Goal: Information Seeking & Learning: Learn about a topic

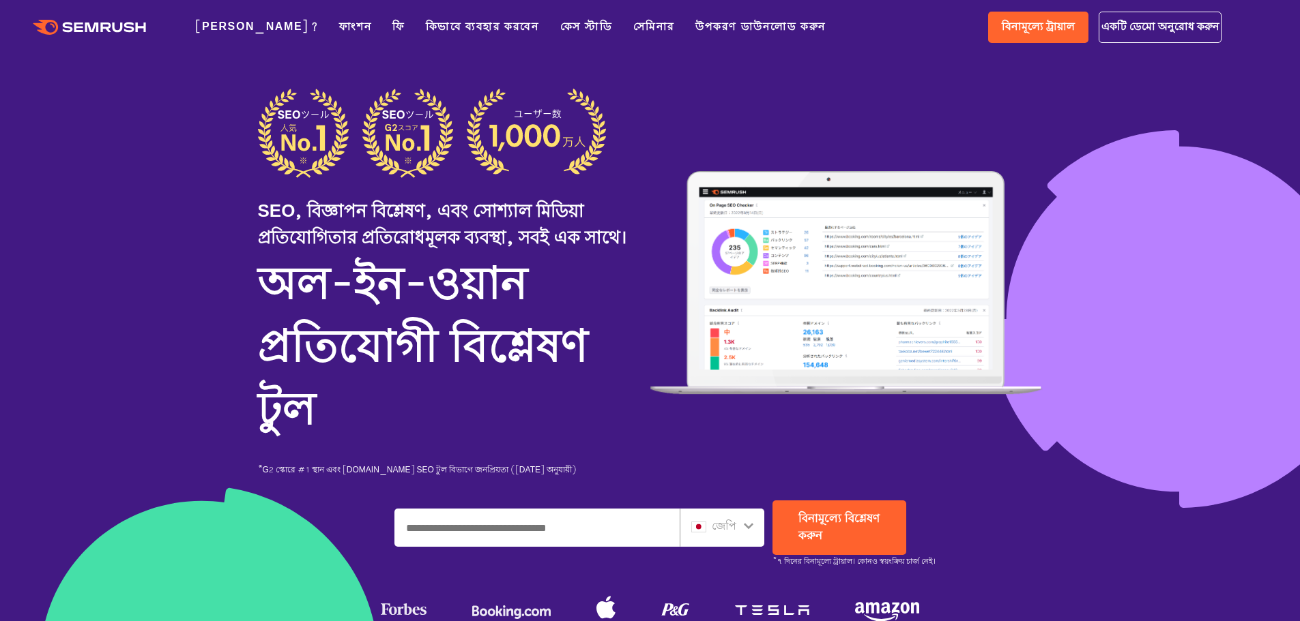
click at [1041, 100] on div "SEO, বিজ্ঞাপন বিশ্লেষণ, এবং সোশ্যাল মিডিয়া প্রতিযোগিতার প্রতিরোধমূলক ব্যবস্থা,…" at bounding box center [650, 283] width 784 height 388
click at [1027, 25] on font "বিনামূল্যে ট্রায়াল" at bounding box center [1037, 27] width 73 height 16
click at [611, 520] on input "একটি ডোমেন, কীওয়ার্ড বা URL লিখুন" at bounding box center [537, 528] width 284 height 37
click at [546, 526] on input "একটি ডোমেন, কীওয়ার্ড বা URL লিখুন" at bounding box center [537, 528] width 284 height 37
paste input "**********"
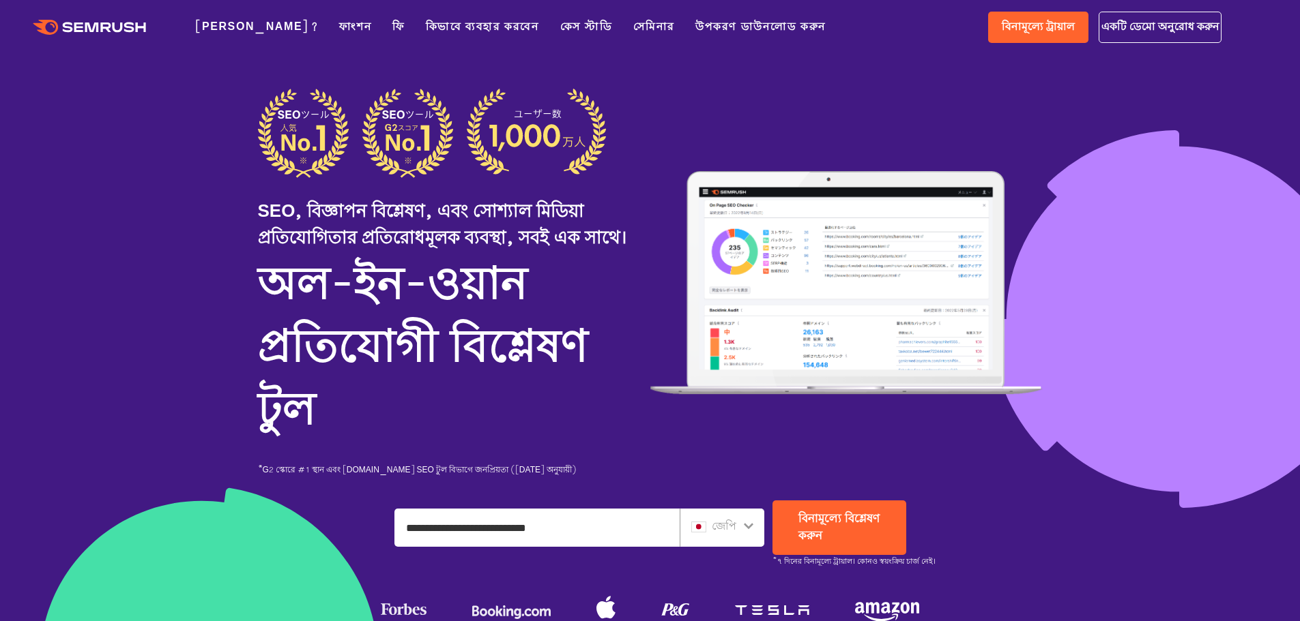
type input "**********"
click at [746, 526] on icon at bounding box center [749, 526] width 10 height 6
click at [748, 523] on icon at bounding box center [748, 525] width 11 height 11
click at [718, 526] on font "জেপি" at bounding box center [724, 527] width 25 height 16
click at [745, 524] on icon at bounding box center [748, 525] width 11 height 11
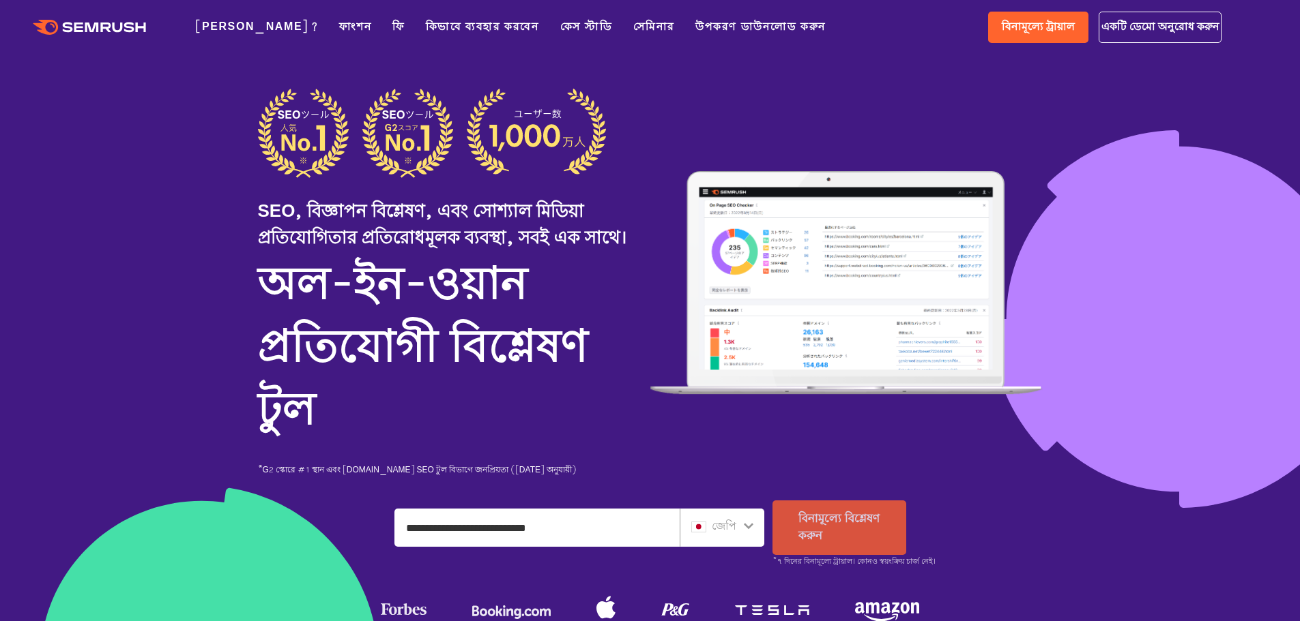
click at [833, 520] on font "বিনামূল্যে বিশ্লেষণ করুন" at bounding box center [838, 527] width 81 height 33
